Goal: Navigation & Orientation: Understand site structure

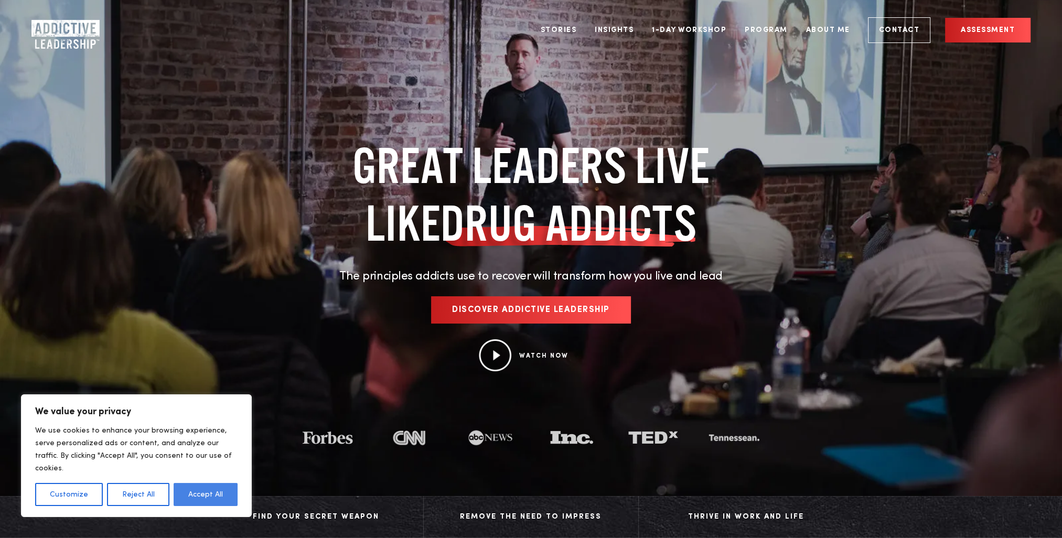
click at [204, 490] on button "Accept All" at bounding box center [206, 494] width 64 height 23
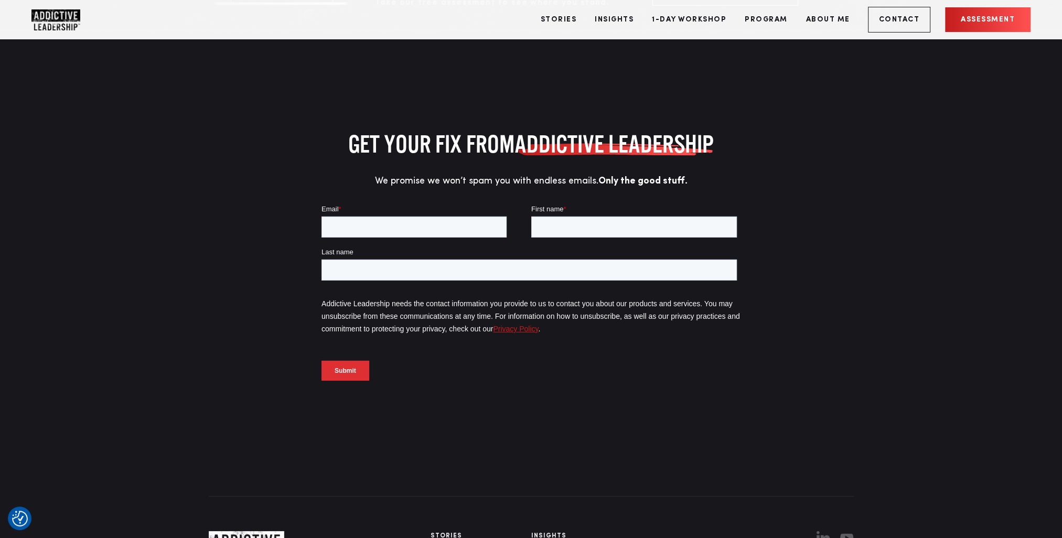
scroll to position [4585, 0]
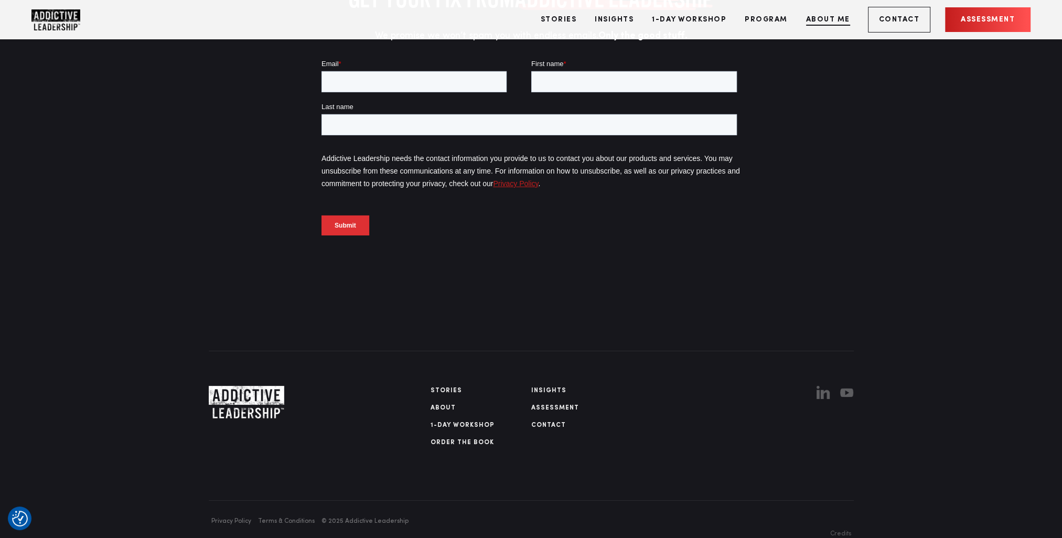
click at [833, 16] on link "About Me" at bounding box center [828, 19] width 60 height 39
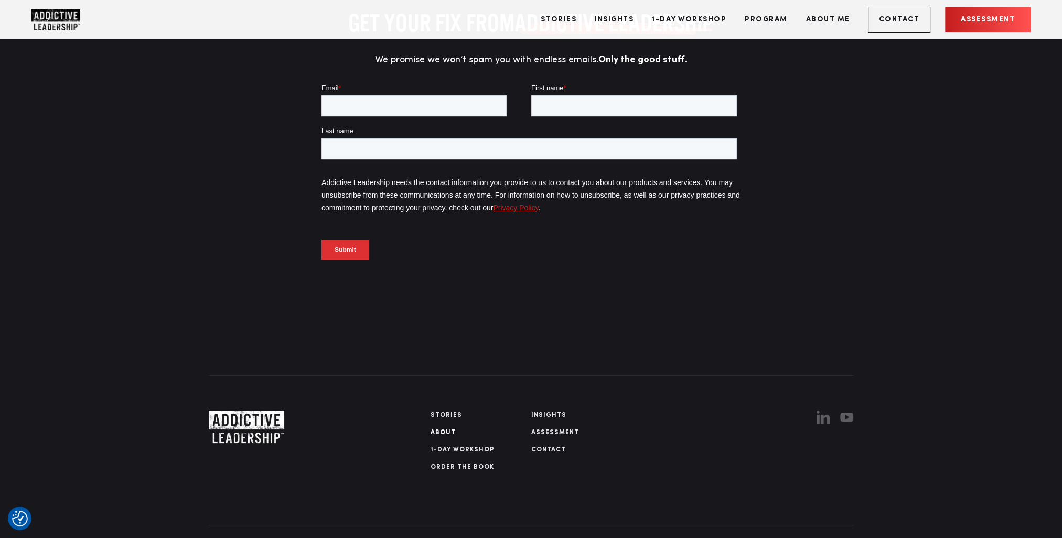
scroll to position [5692, 0]
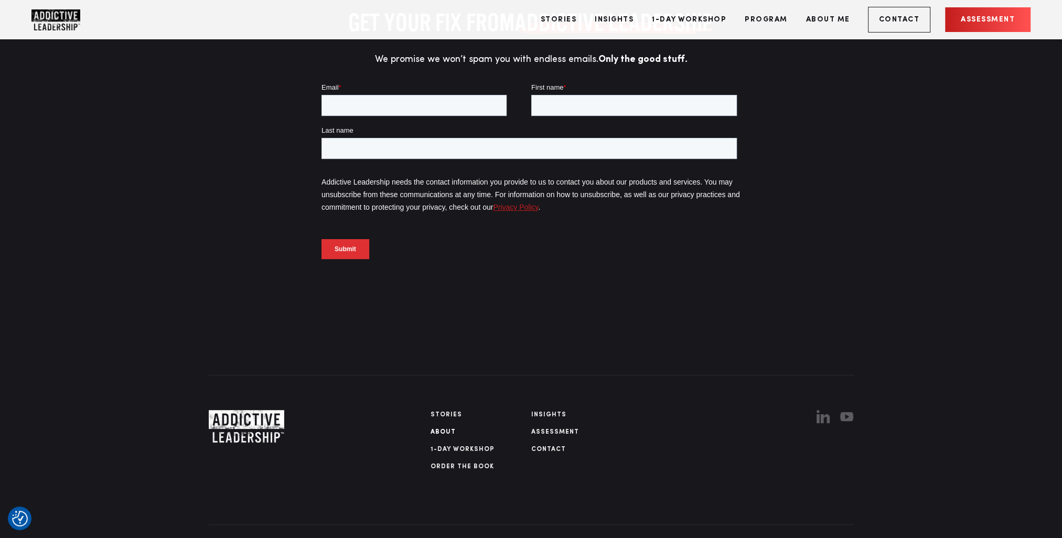
click at [433, 427] on link "About" at bounding box center [481, 431] width 101 height 9
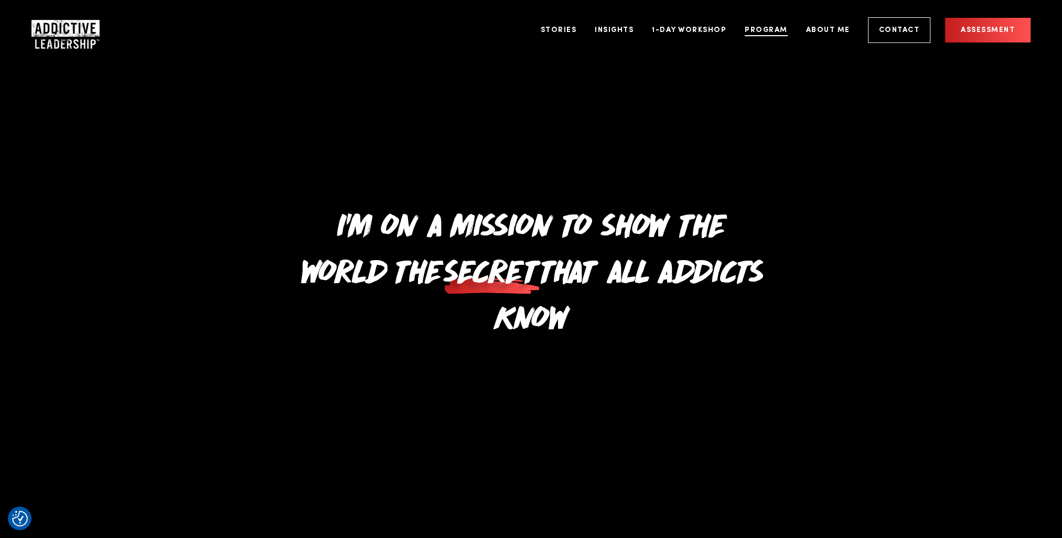
click at [785, 32] on link "Program" at bounding box center [766, 29] width 59 height 39
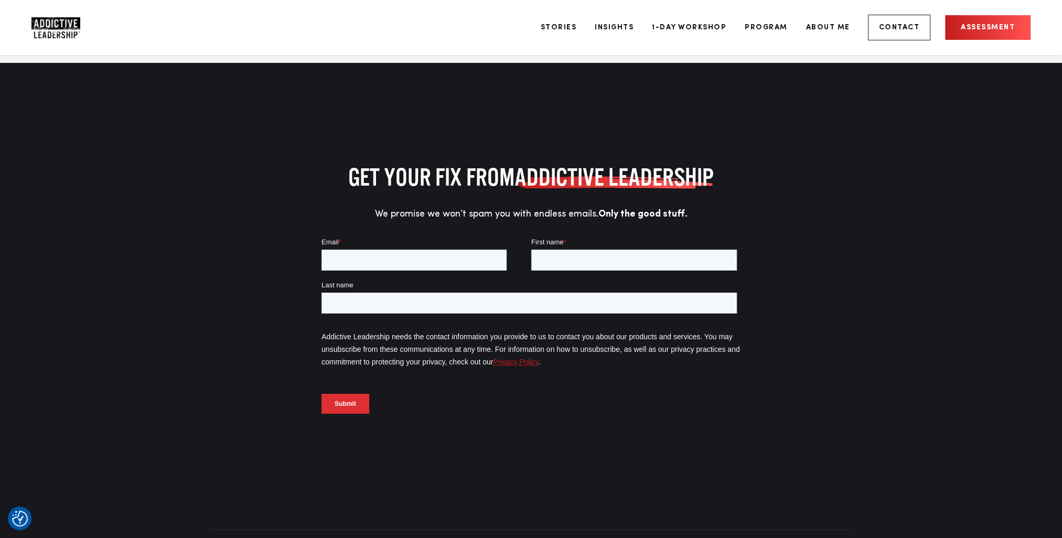
scroll to position [5066, 0]
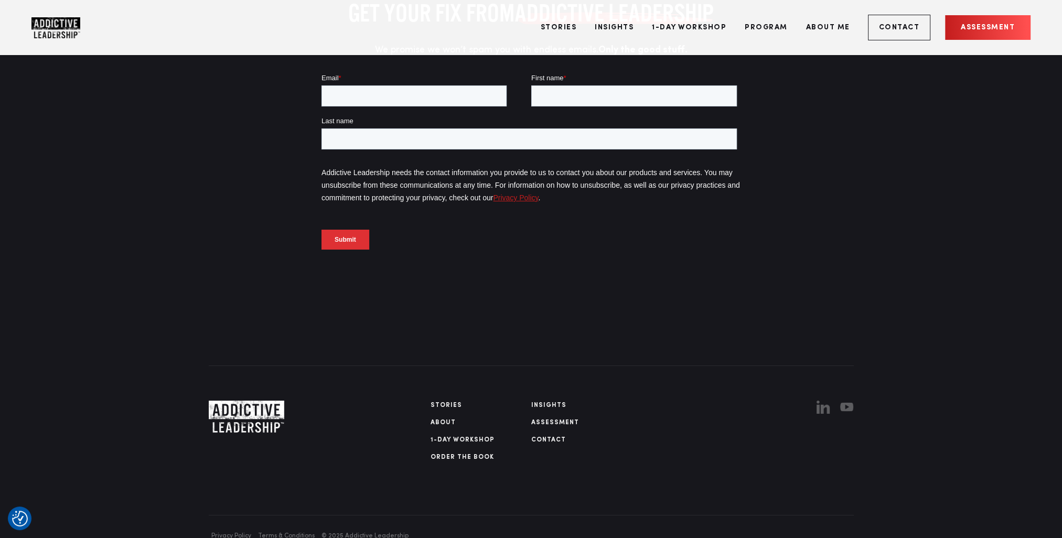
click at [824, 401] on img "Linkedin" at bounding box center [823, 407] width 13 height 13
